Goal: Task Accomplishment & Management: Manage account settings

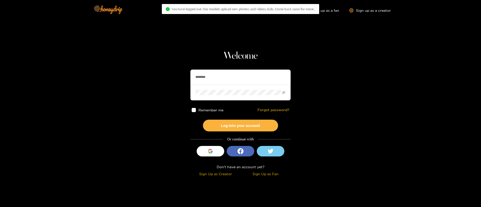
drag, startPoint x: 0, startPoint y: 0, endPoint x: 236, endPoint y: 77, distance: 248.0
click at [236, 77] on input "********" at bounding box center [241, 77] width 100 height 15
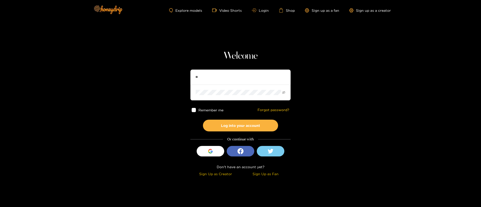
type input "*"
type input "**********"
click at [227, 129] on button "Log into your account" at bounding box center [240, 126] width 75 height 12
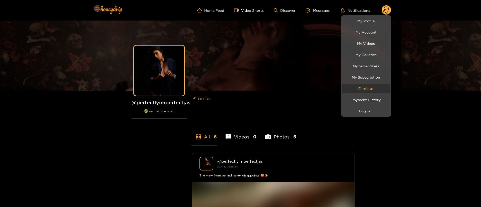
click at [363, 89] on link "Earnings" at bounding box center [366, 88] width 48 height 9
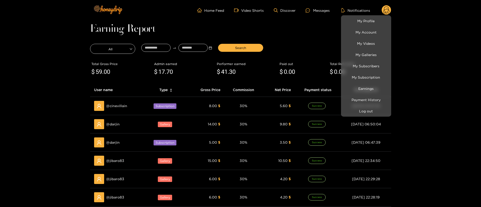
click at [313, 33] on div at bounding box center [240, 103] width 481 height 207
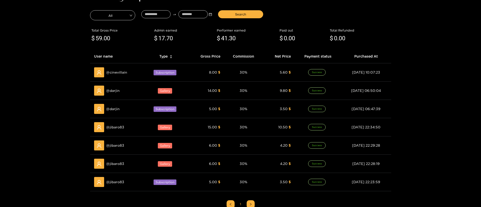
scroll to position [41, 0]
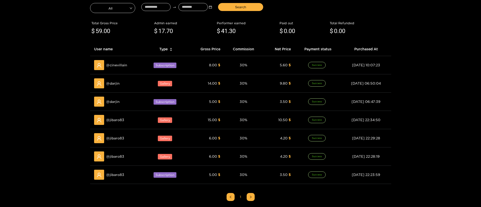
click at [473, 81] on main "Earning Report All Search Total Gross Price $ 59 .00 Admin earned $ 17 .70 Perf…" at bounding box center [240, 103] width 481 height 247
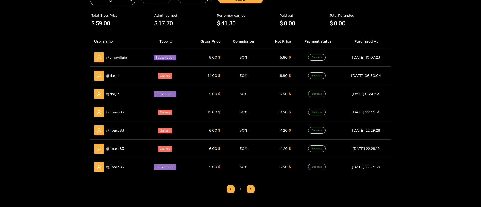
scroll to position [47, 0]
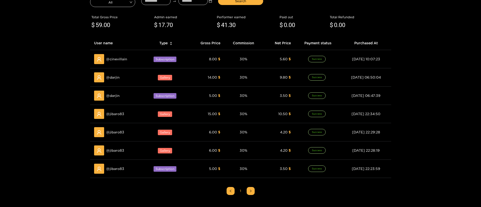
click at [478, 57] on main "Earning Report All Search Total Gross Price $ 59 .00 Admin earned $ 17 .70 Perf…" at bounding box center [240, 97] width 481 height 247
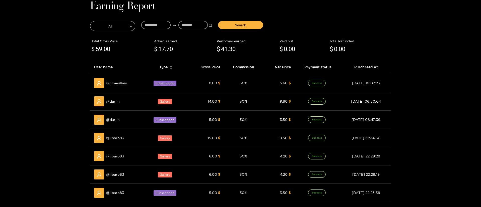
scroll to position [0, 0]
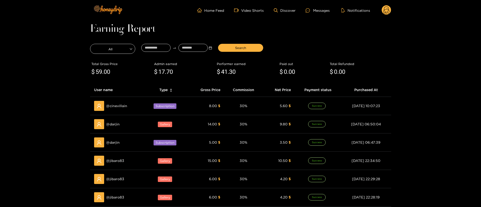
click at [384, 9] on icon at bounding box center [386, 11] width 6 height 9
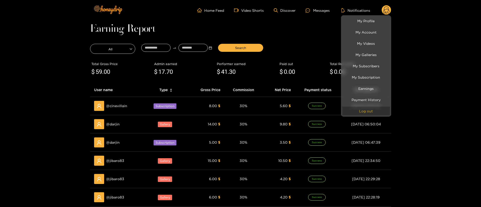
click at [379, 114] on button "Log out" at bounding box center [366, 111] width 48 height 9
